Goal: Check status: Check status

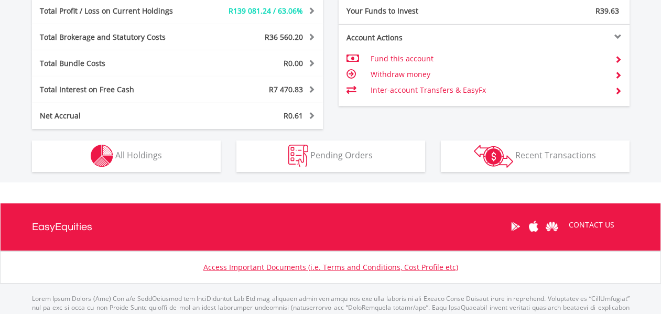
scroll to position [618, 0]
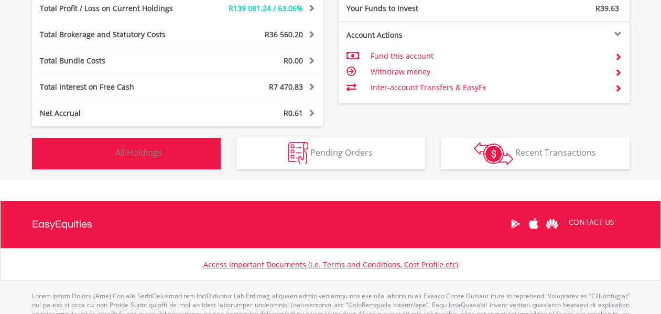
click at [180, 165] on button "Holdings All Holdings" at bounding box center [126, 153] width 189 height 31
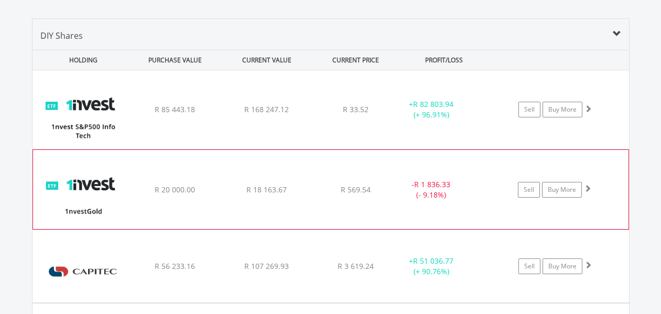
scroll to position [819, 0]
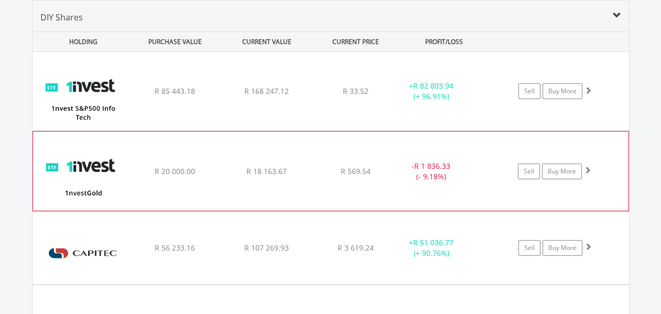
click at [330, 130] on div "﻿ 1nvestGold ETF R 20 000.00 R 18 163.67 R 569.54 - R 1 836.33 (- 9.18%) Sell B…" at bounding box center [330, 91] width 596 height 79
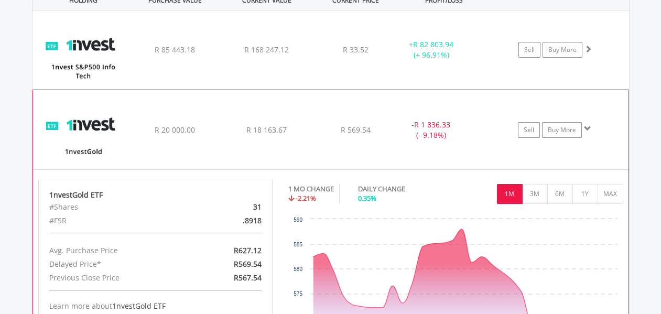
scroll to position [924, 0]
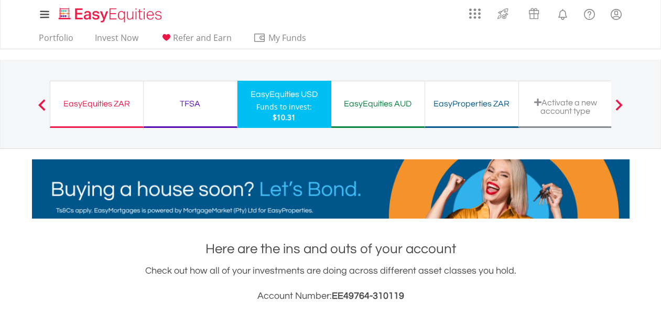
click at [39, 104] on span at bounding box center [41, 105] width 7 height 12
click at [199, 107] on div "TFSA" at bounding box center [190, 103] width 81 height 15
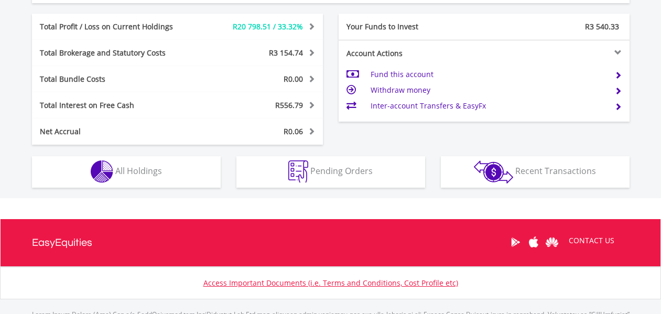
scroll to position [576, 0]
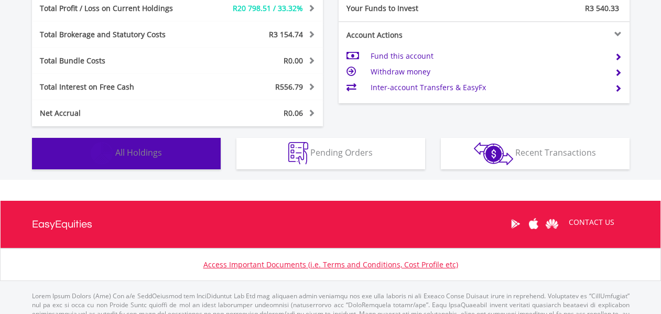
click at [191, 159] on button "Holdings All Holdings" at bounding box center [126, 153] width 189 height 31
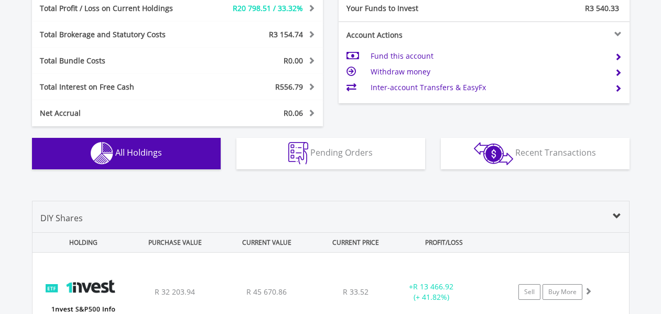
scroll to position [777, 0]
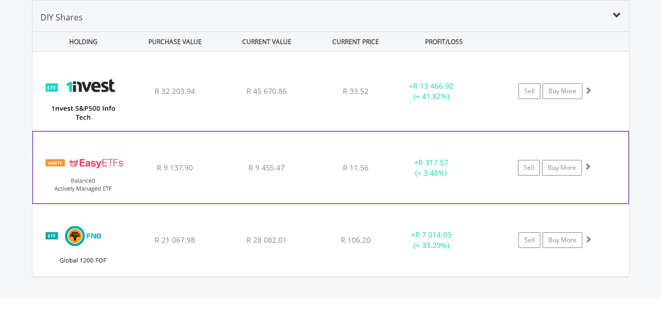
click at [312, 130] on div "﻿ EasyETFs Balanced Actively Managed ETF R 9 137.90 R 9 455.47 R 11.56 + R 317.…" at bounding box center [330, 91] width 596 height 79
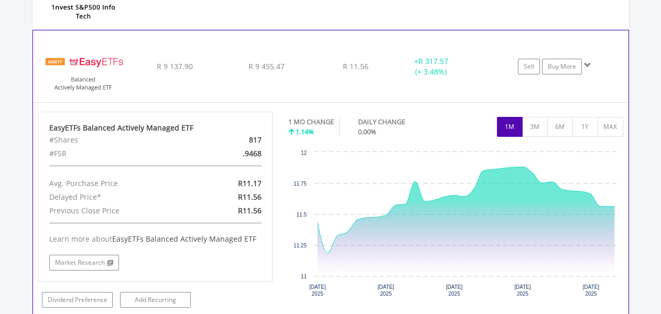
scroll to position [882, 0]
